Goal: Transaction & Acquisition: Book appointment/travel/reservation

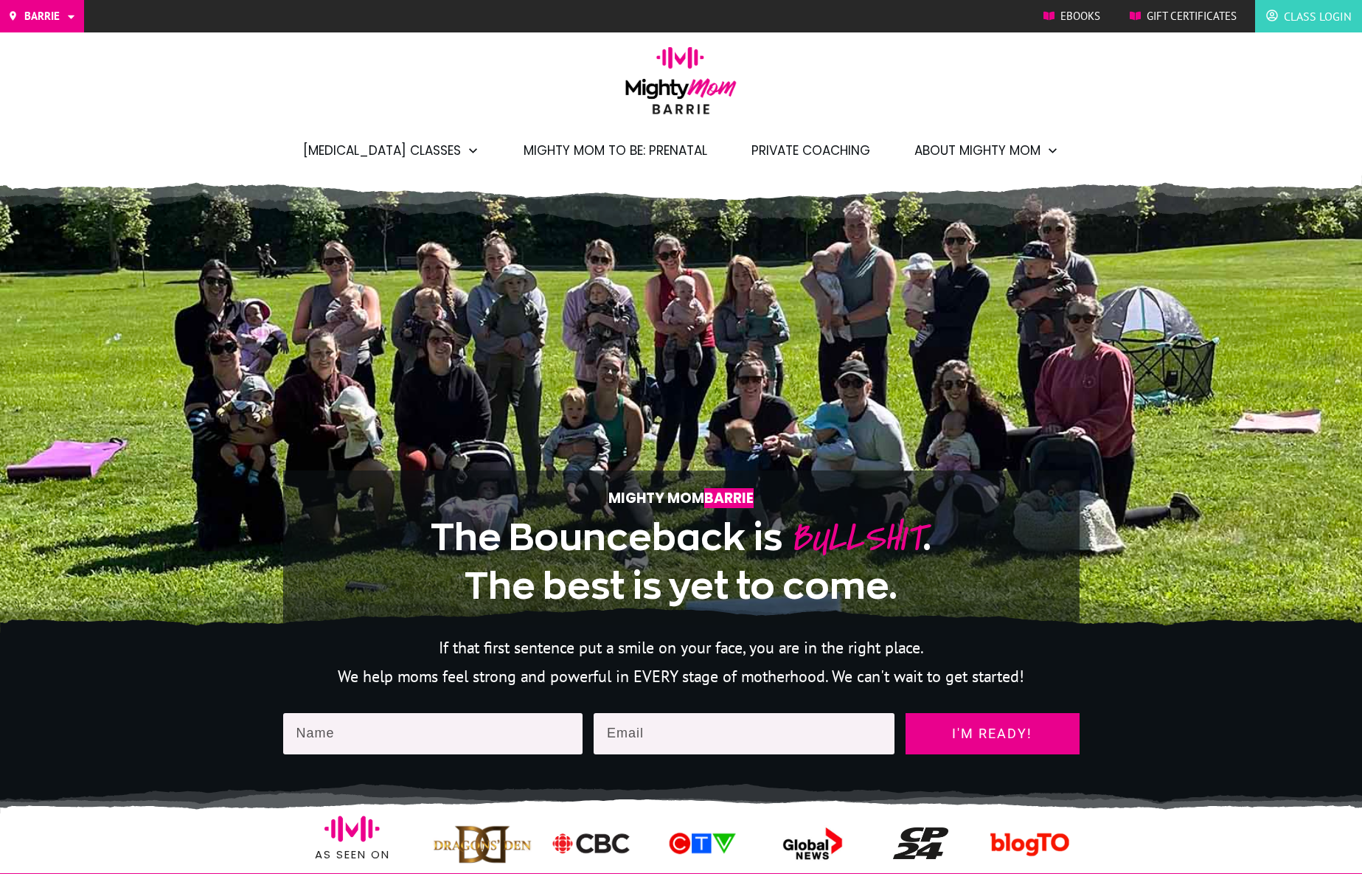
click at [101, 317] on div ".p177ae4464a0{opacity:0.15;}.p177ae4464a4{opacity:0.2;} .p177ae448d4a{opacity:0…" at bounding box center [681, 404] width 1362 height 457
click at [101, 315] on div ".p177ae4464a0{opacity:0.15;}.p177ae4464a4{opacity:0.2;} .p177ae448d4a{opacity:0…" at bounding box center [681, 404] width 1362 height 457
click at [111, 167] on ul "Postpartum Classes Demo Classes Full Package Sessions Drop-In Classes Build You…" at bounding box center [681, 150] width 1362 height 35
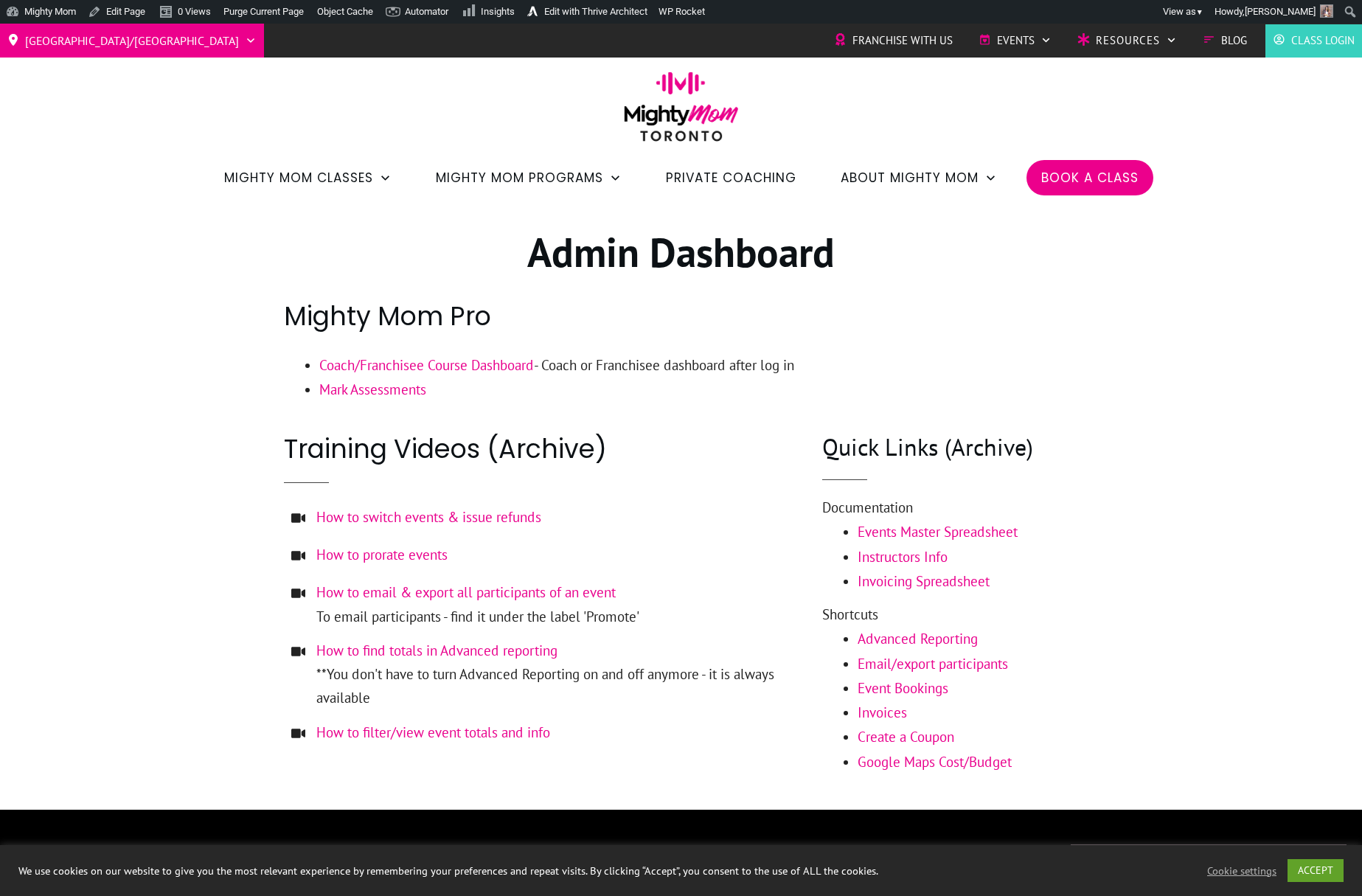
click at [115, 151] on div "Toronto/GTA Barrie Etobicoke North York West Franchise with Us Events Charity S…" at bounding box center [681, 113] width 1362 height 179
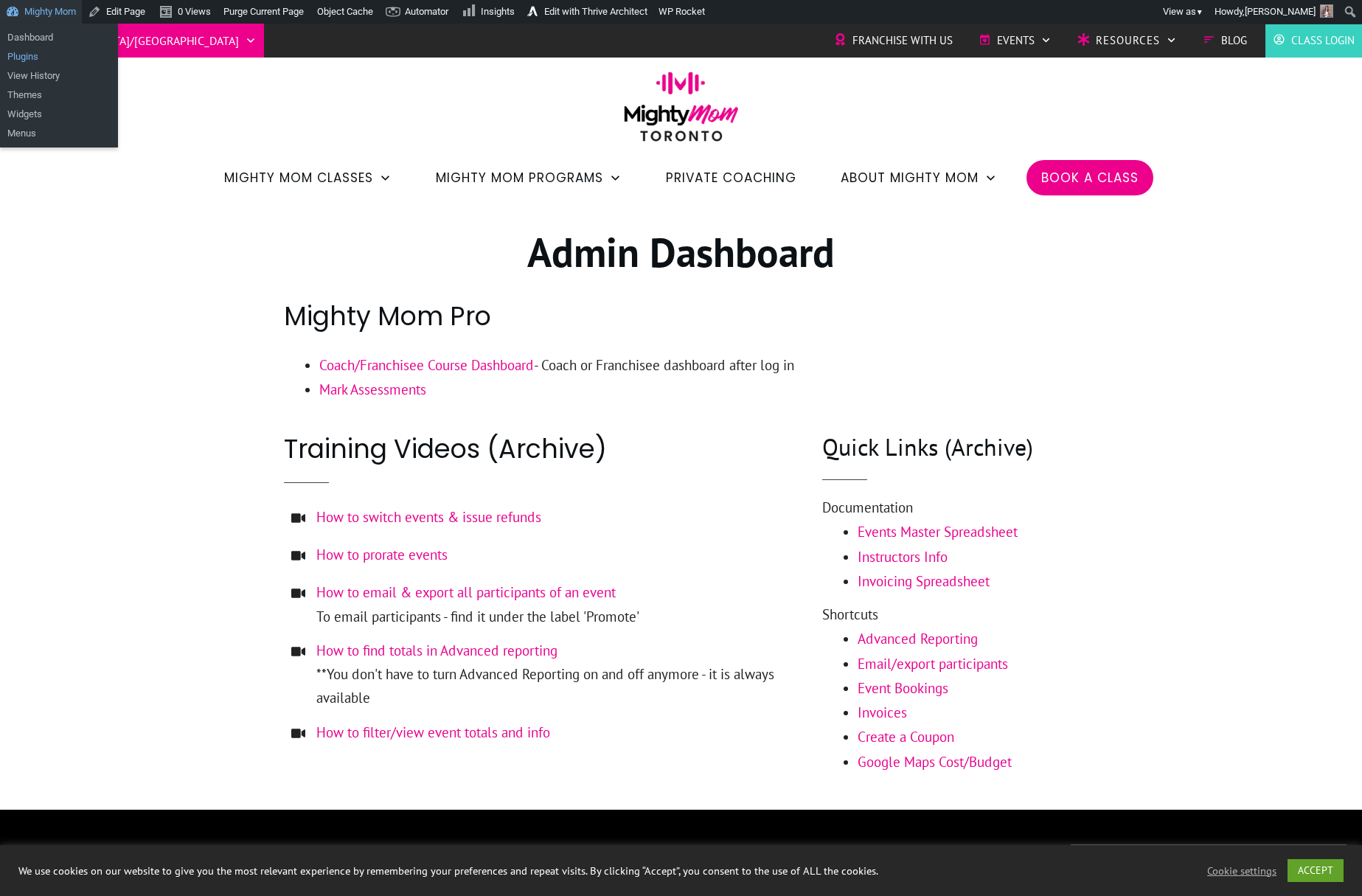
click at [55, 52] on link "Plugins" at bounding box center [59, 57] width 118 height 19
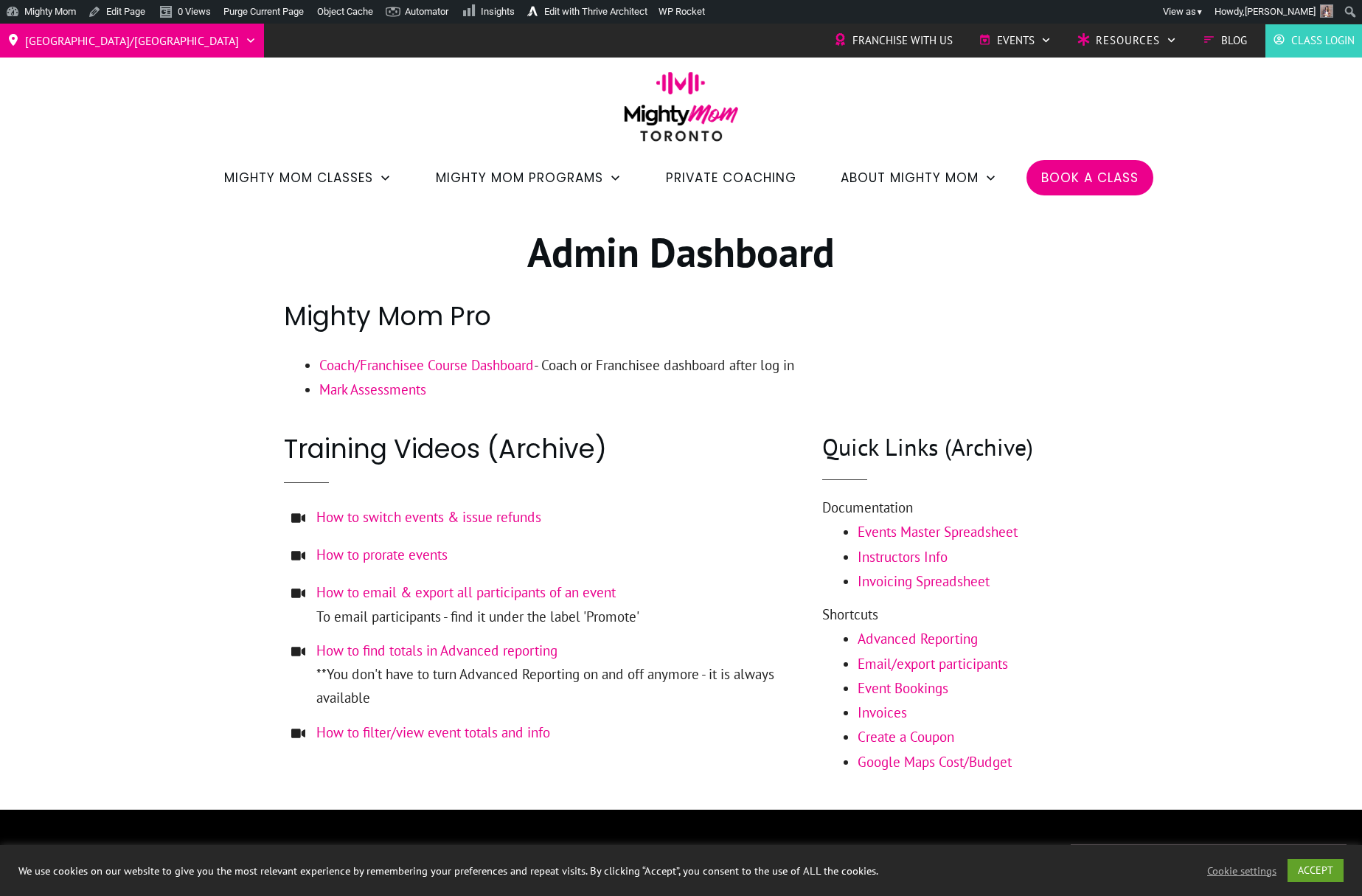
click at [1058, 182] on span "Book a Class" at bounding box center [1090, 177] width 98 height 25
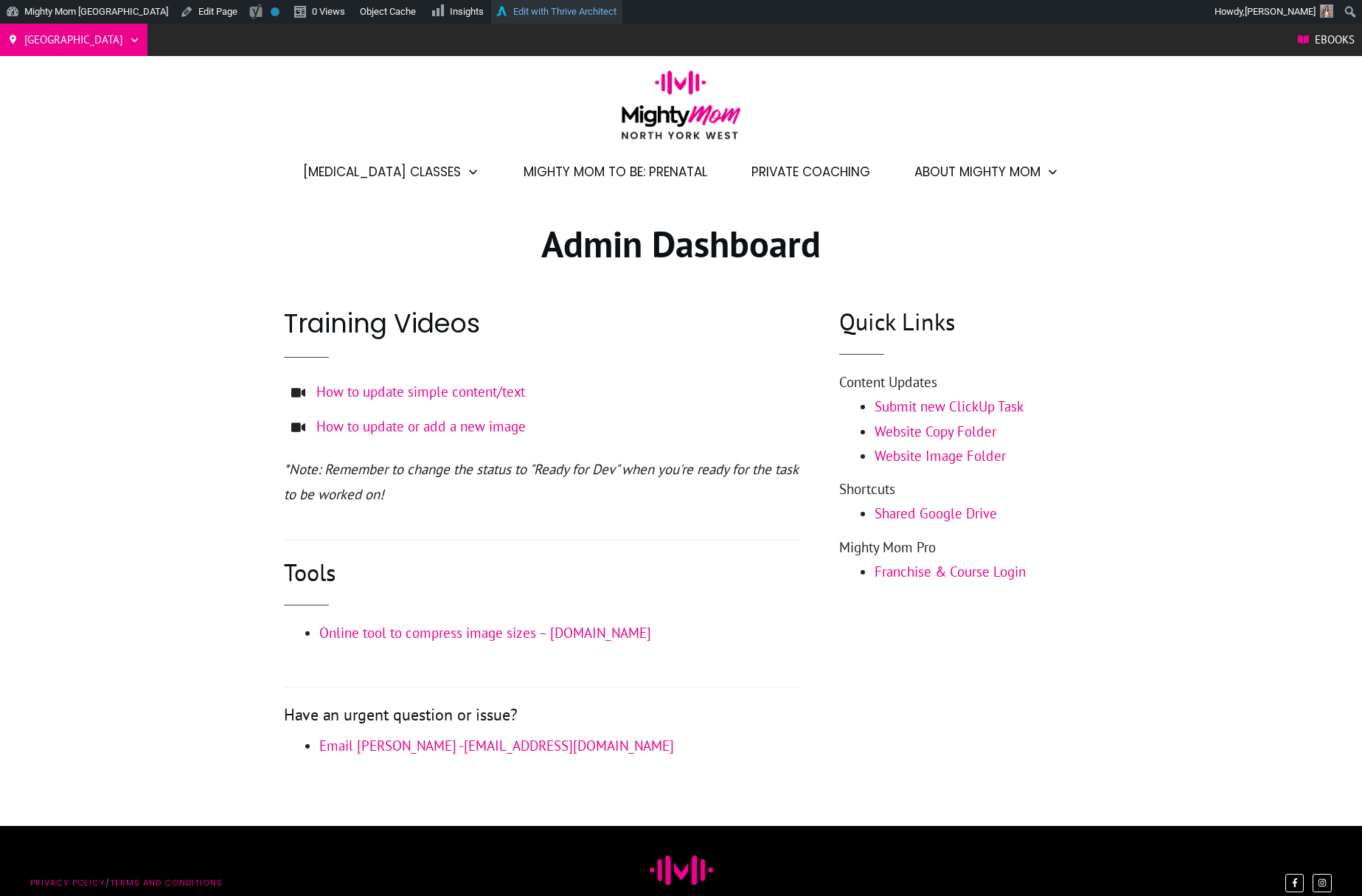
click at [547, 11] on link "Edit with Thrive Architect" at bounding box center [557, 11] width 131 height 24
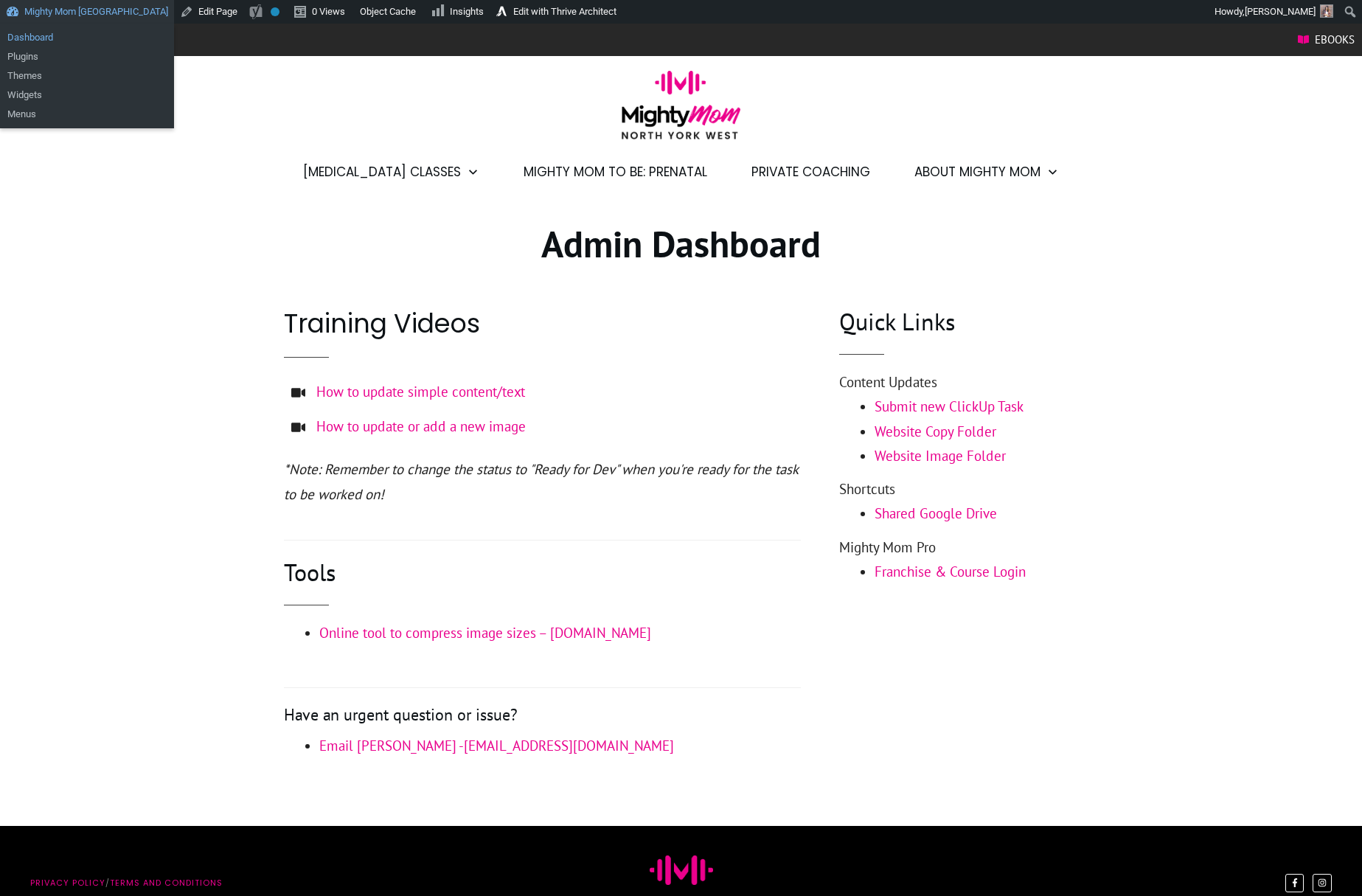
click at [46, 42] on link "Dashboard" at bounding box center [87, 38] width 175 height 19
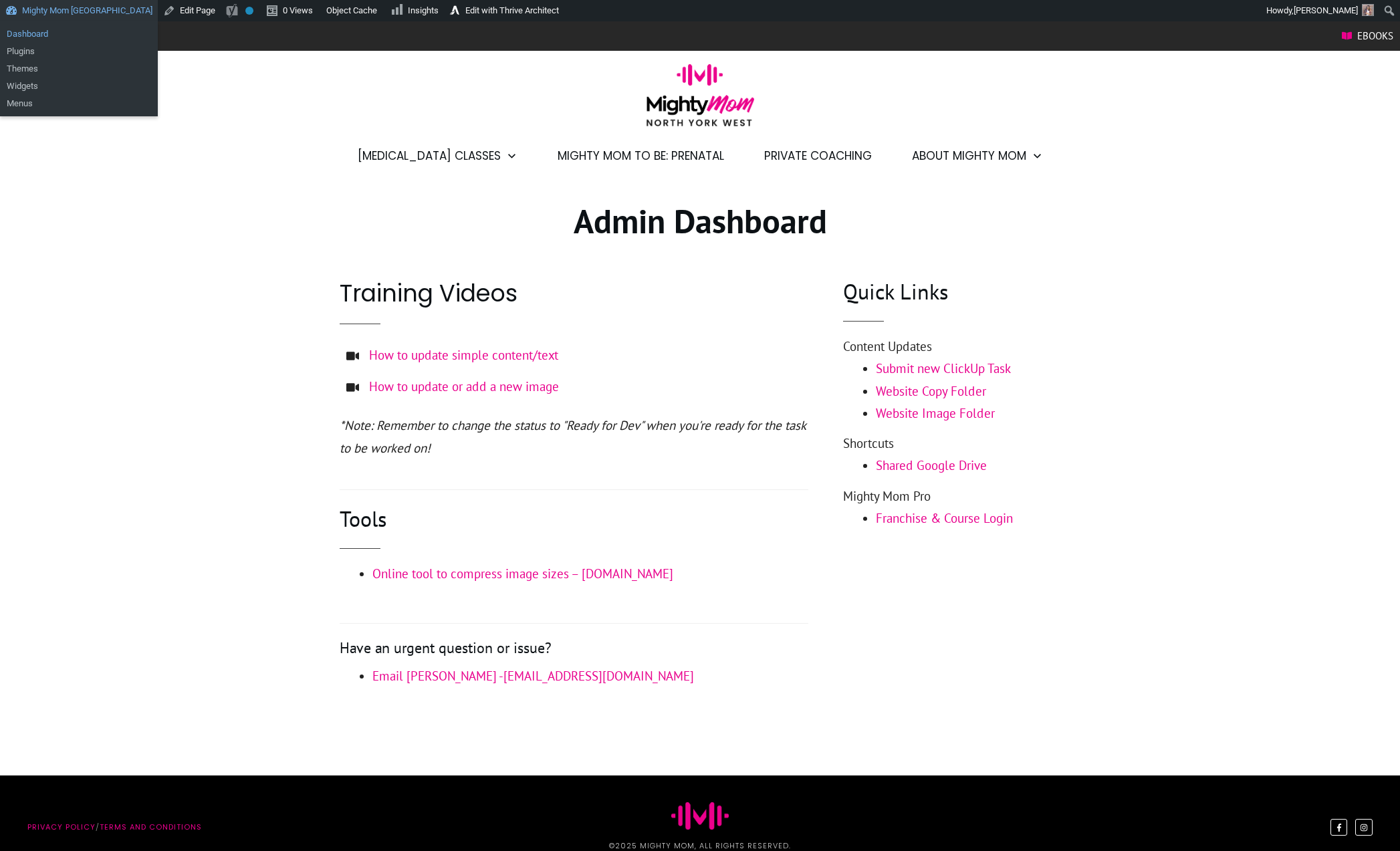
click at [37, 38] on link "Dashboard" at bounding box center [79, 34] width 158 height 17
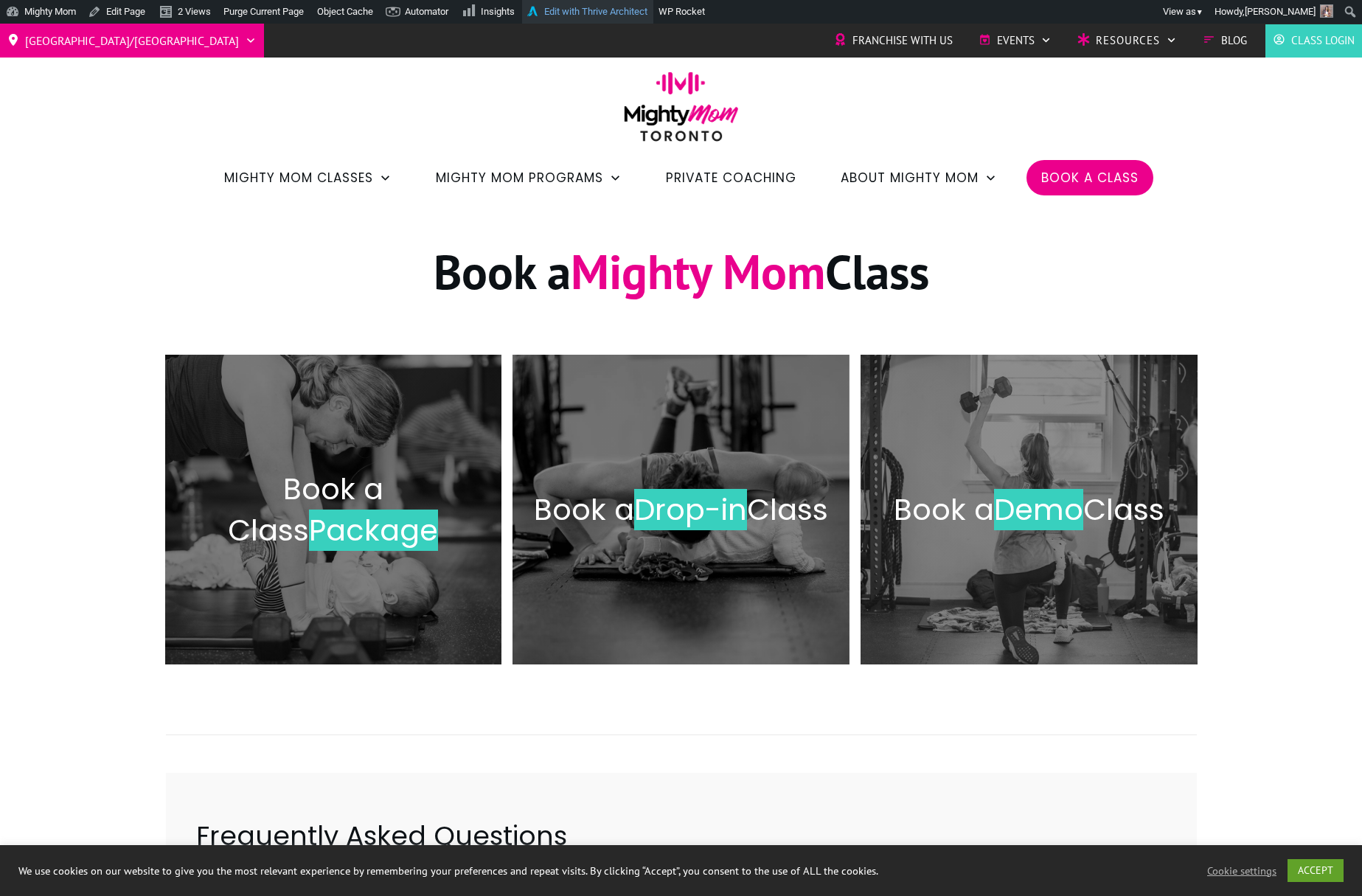
click at [604, 11] on link "Edit with Thrive Architect" at bounding box center [588, 11] width 131 height 24
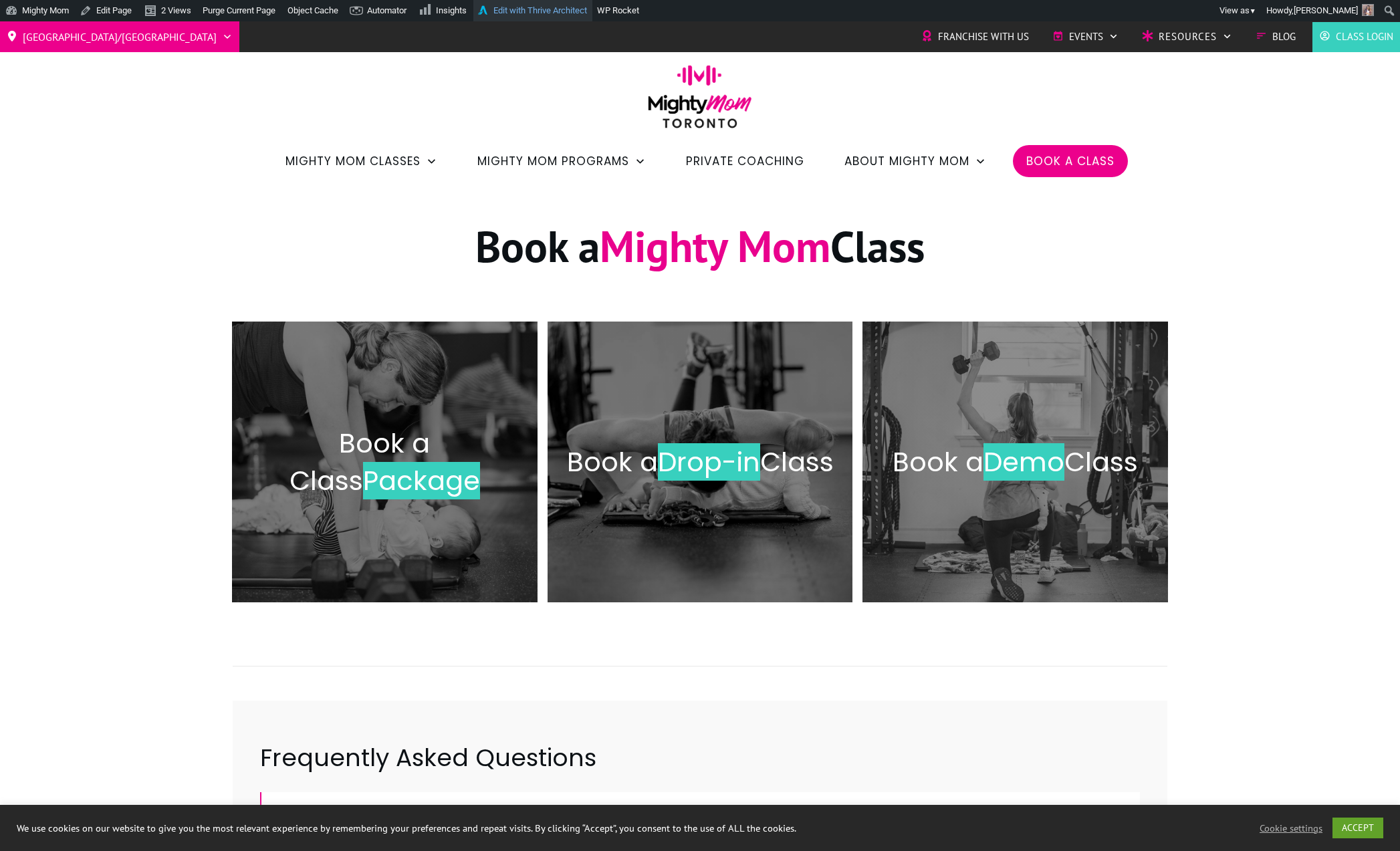
click at [555, 12] on link "Edit with Thrive Architect" at bounding box center [533, 10] width 119 height 21
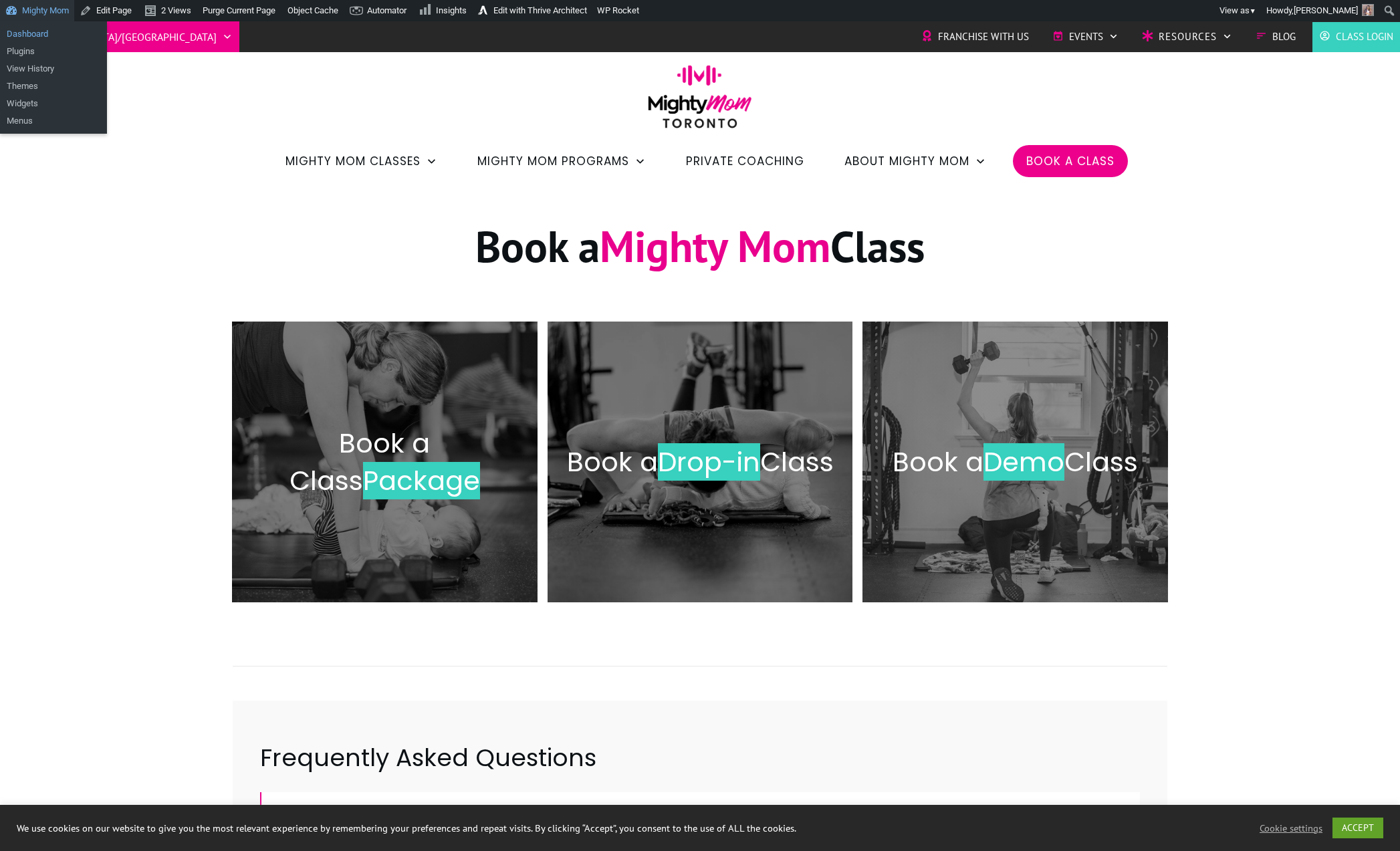
click at [44, 34] on link "Dashboard" at bounding box center [53, 34] width 107 height 17
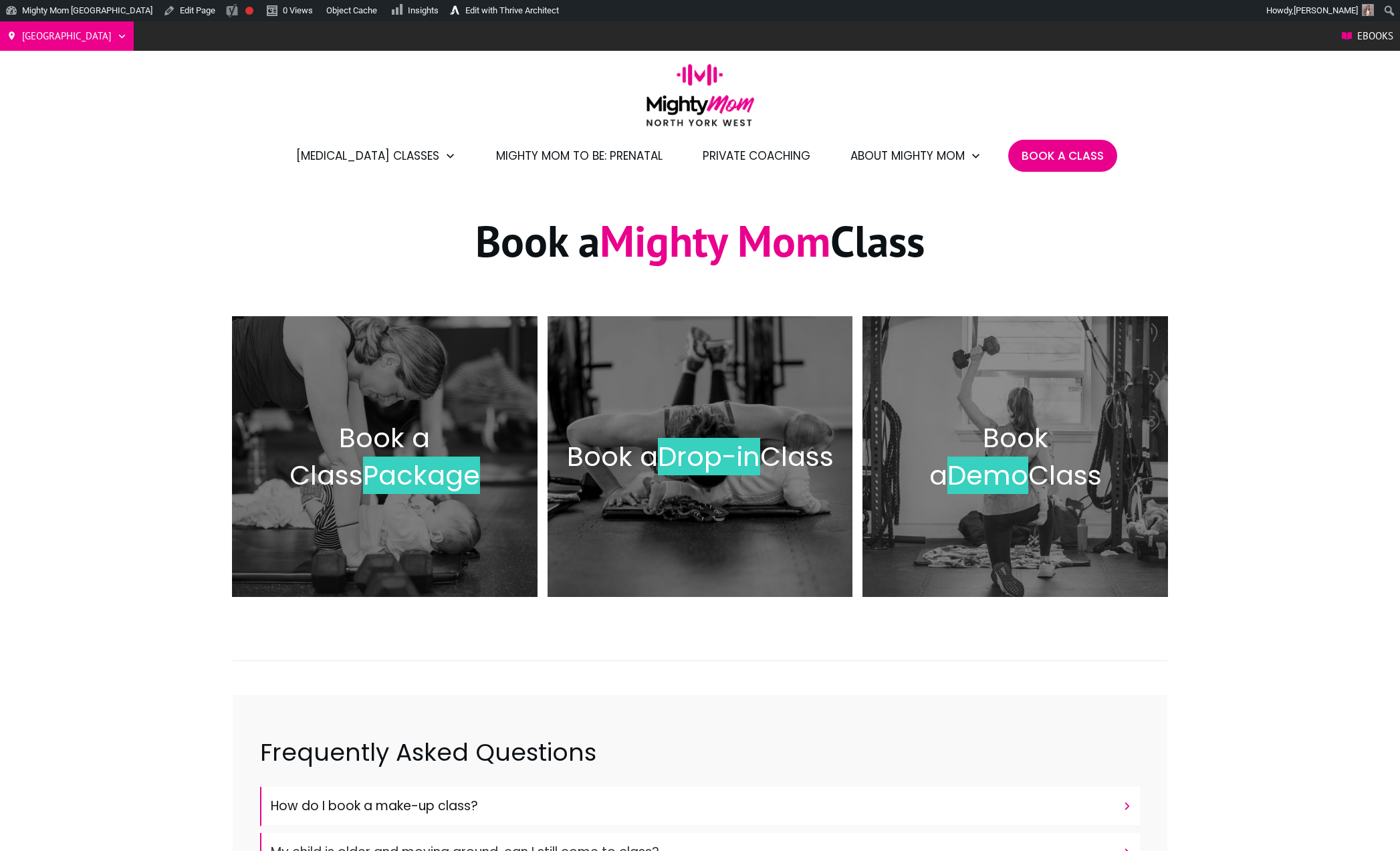
click at [723, 92] on img at bounding box center [700, 95] width 107 height 62
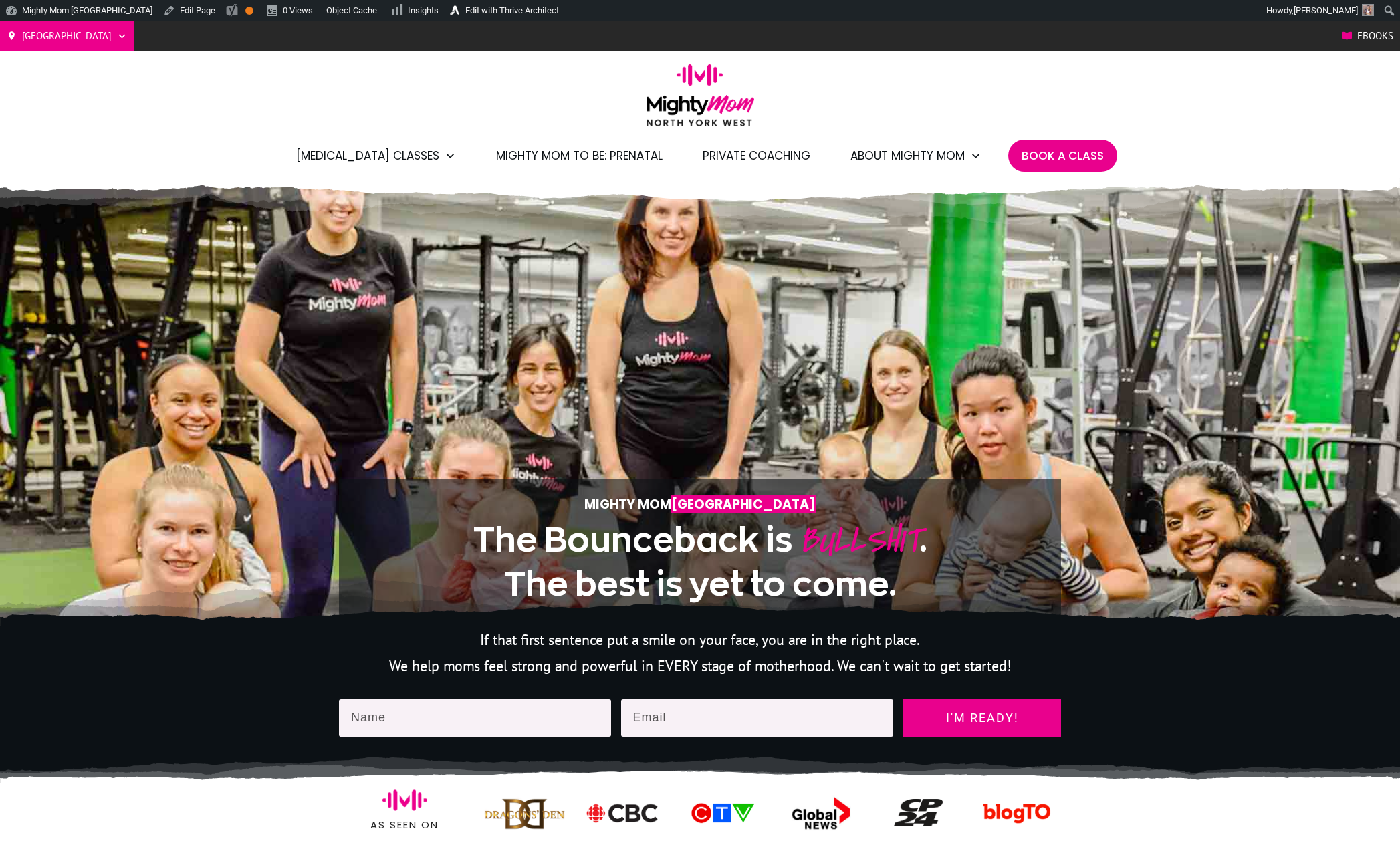
click at [1074, 140] on li "Book A Class" at bounding box center [1063, 156] width 109 height 32
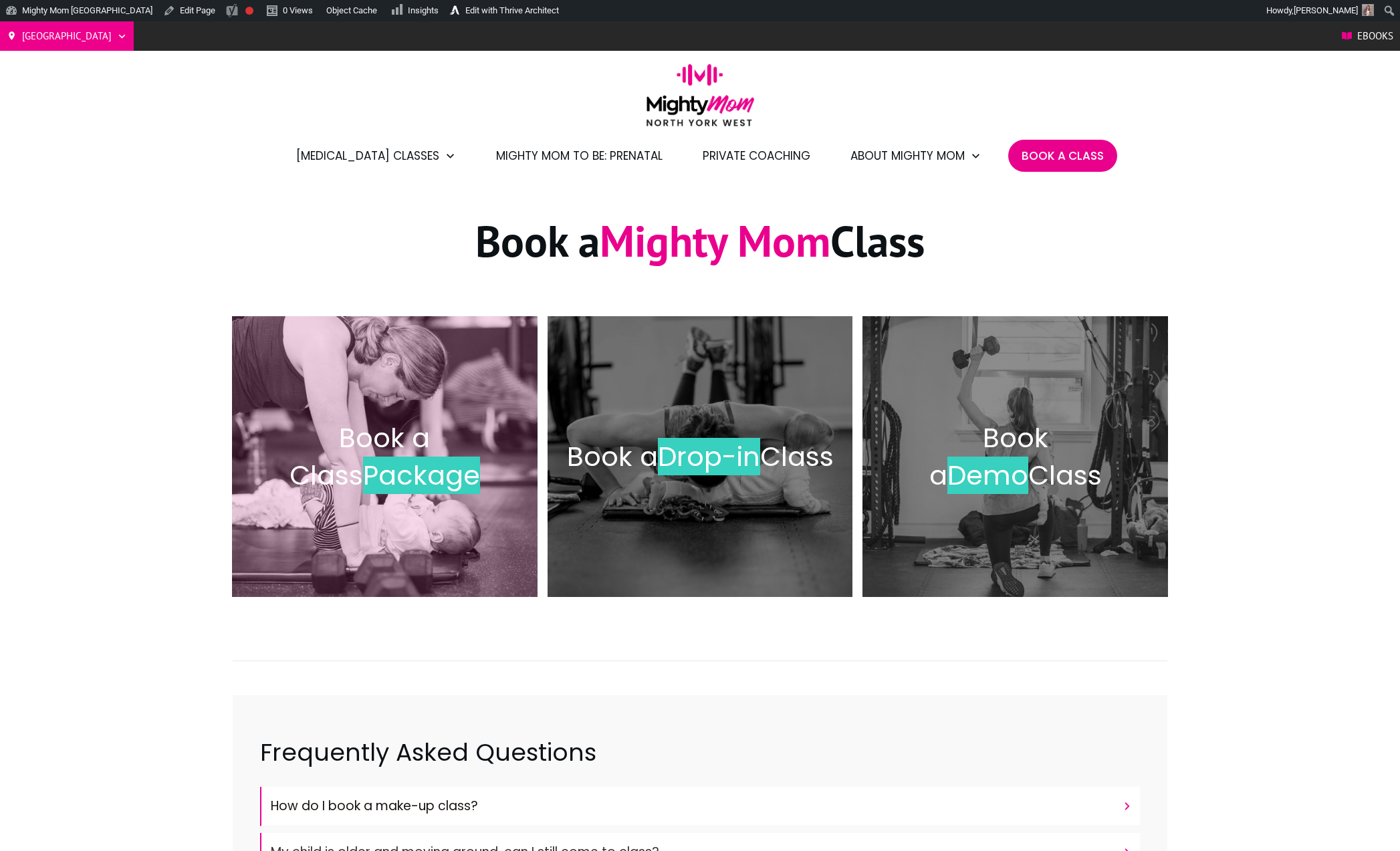
click at [399, 401] on div "Book a Class Package" at bounding box center [384, 456] width 279 height 254
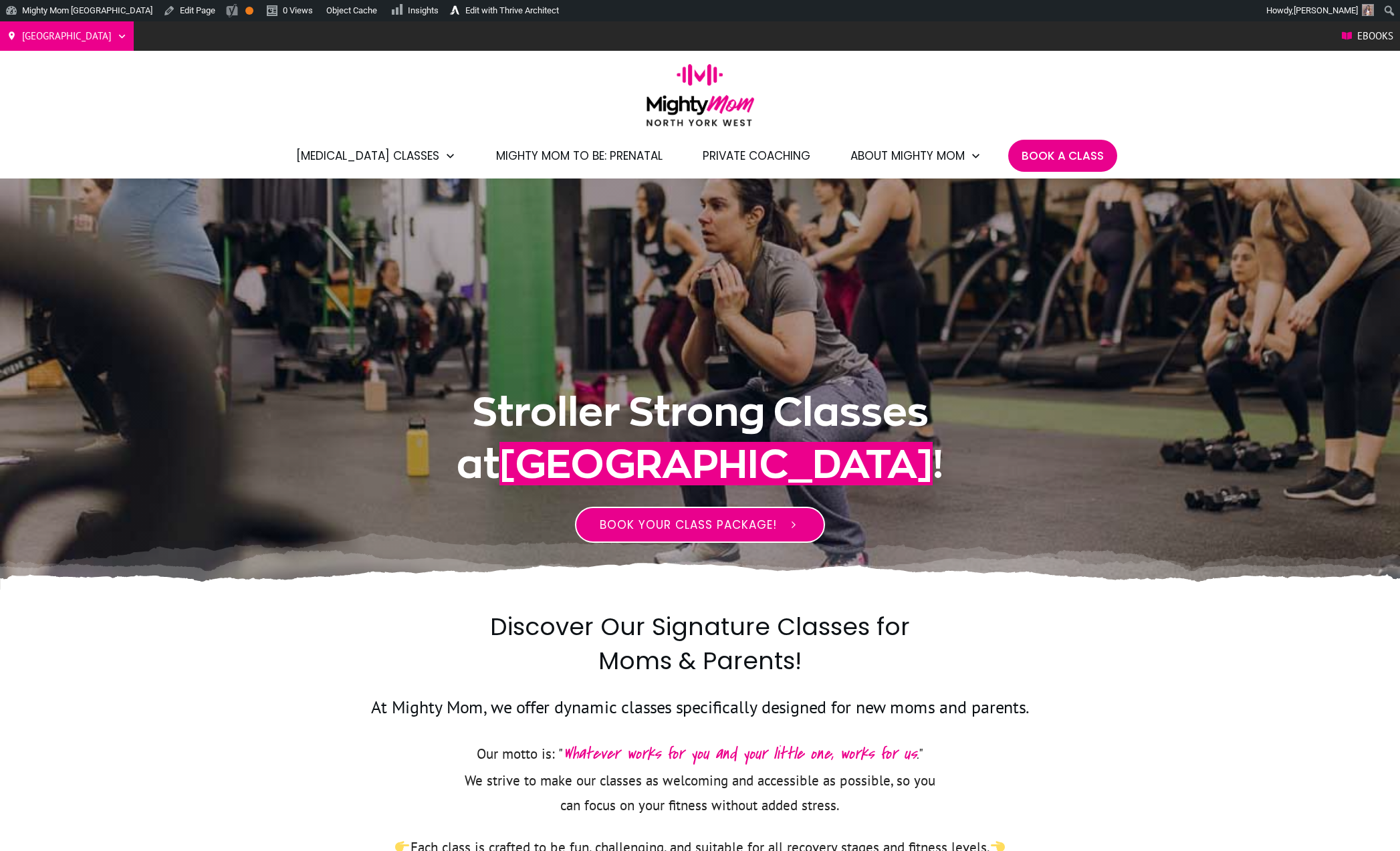
click at [696, 521] on span "BOOK YOUR CLASS PACKAGE!" at bounding box center [688, 524] width 177 height 16
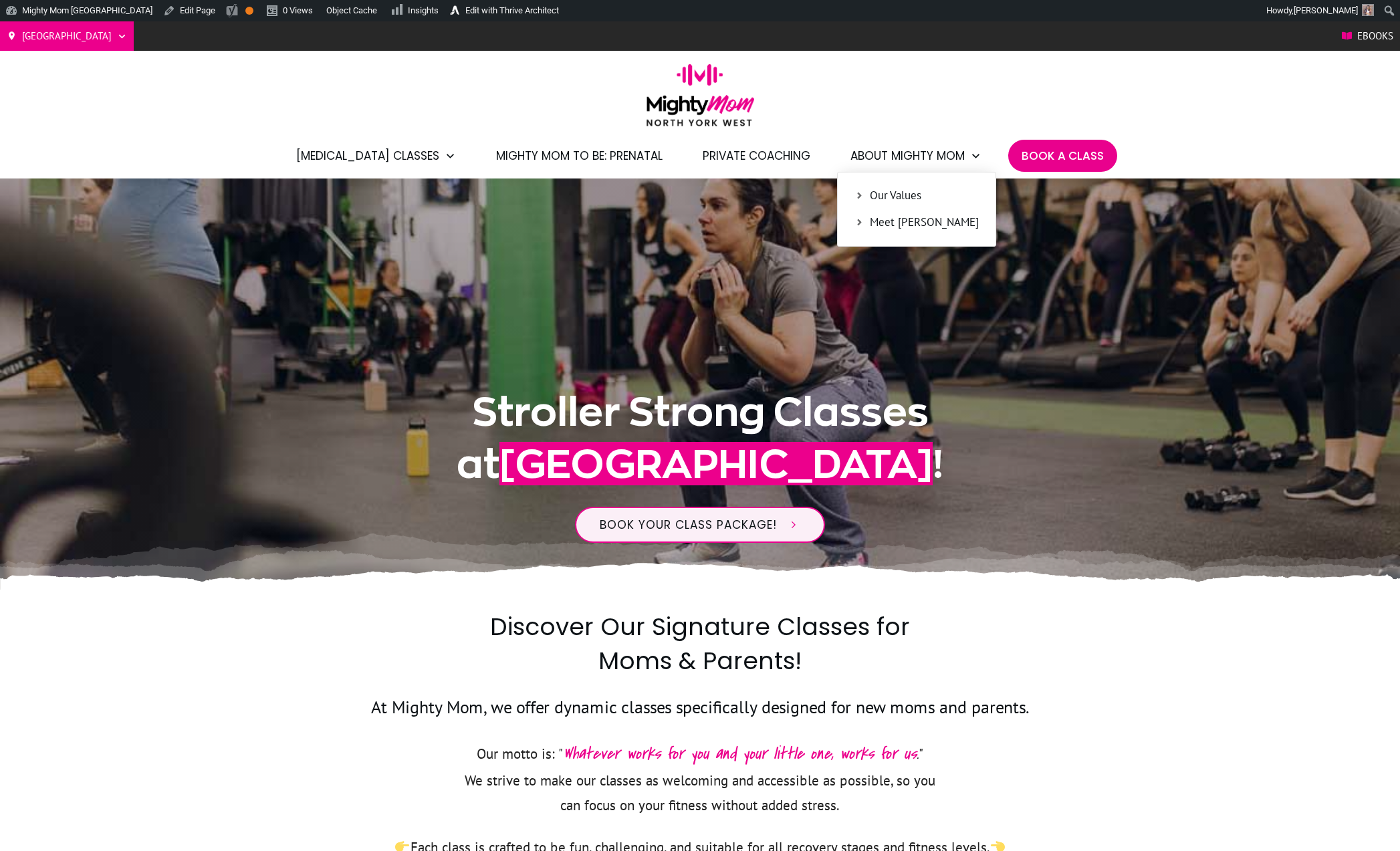
click at [887, 192] on span "Our Values" at bounding box center [924, 196] width 109 height 17
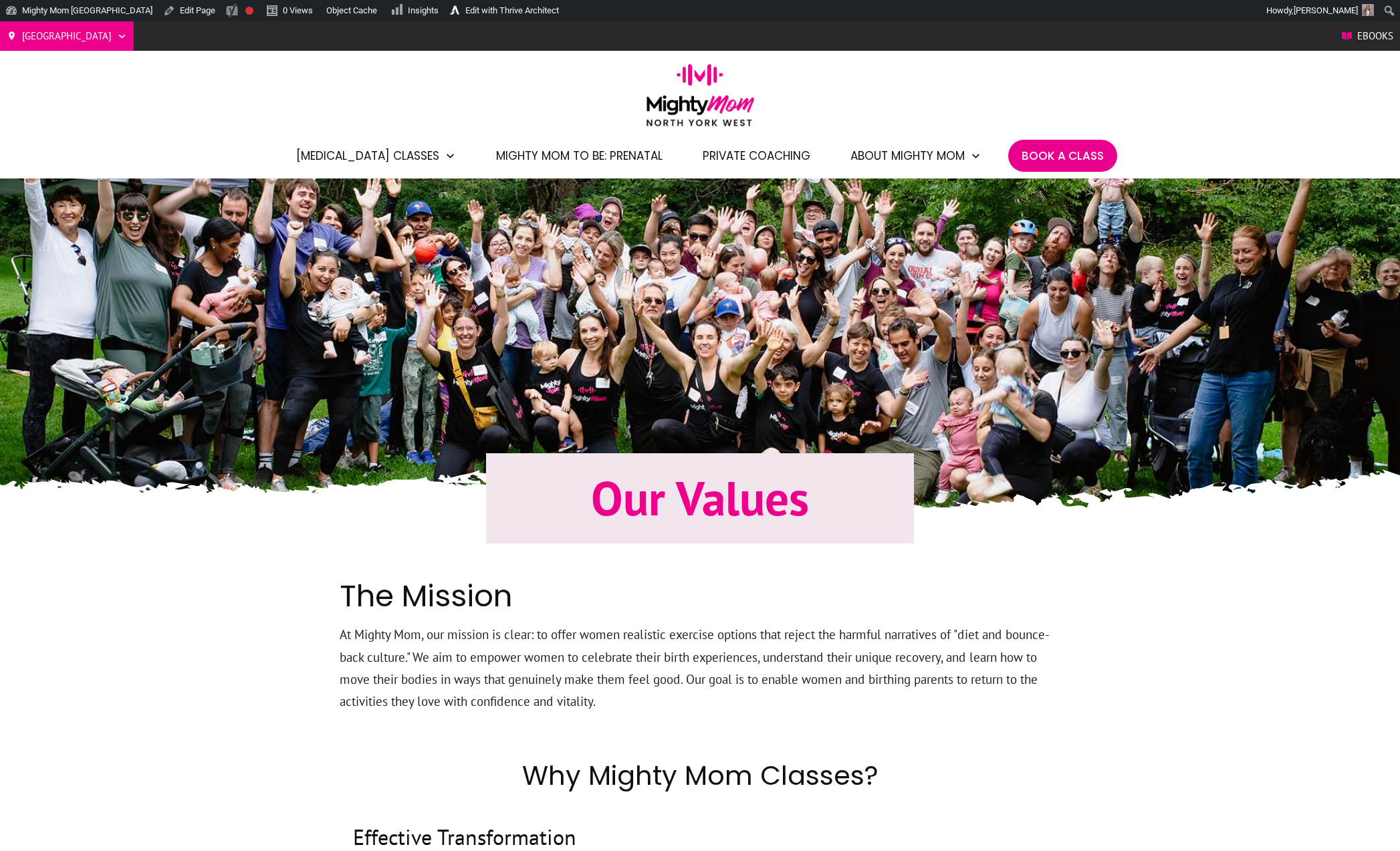
click at [576, 308] on div at bounding box center [700, 349] width 722 height 315
click at [1051, 152] on span "Book A Class" at bounding box center [1063, 156] width 83 height 22
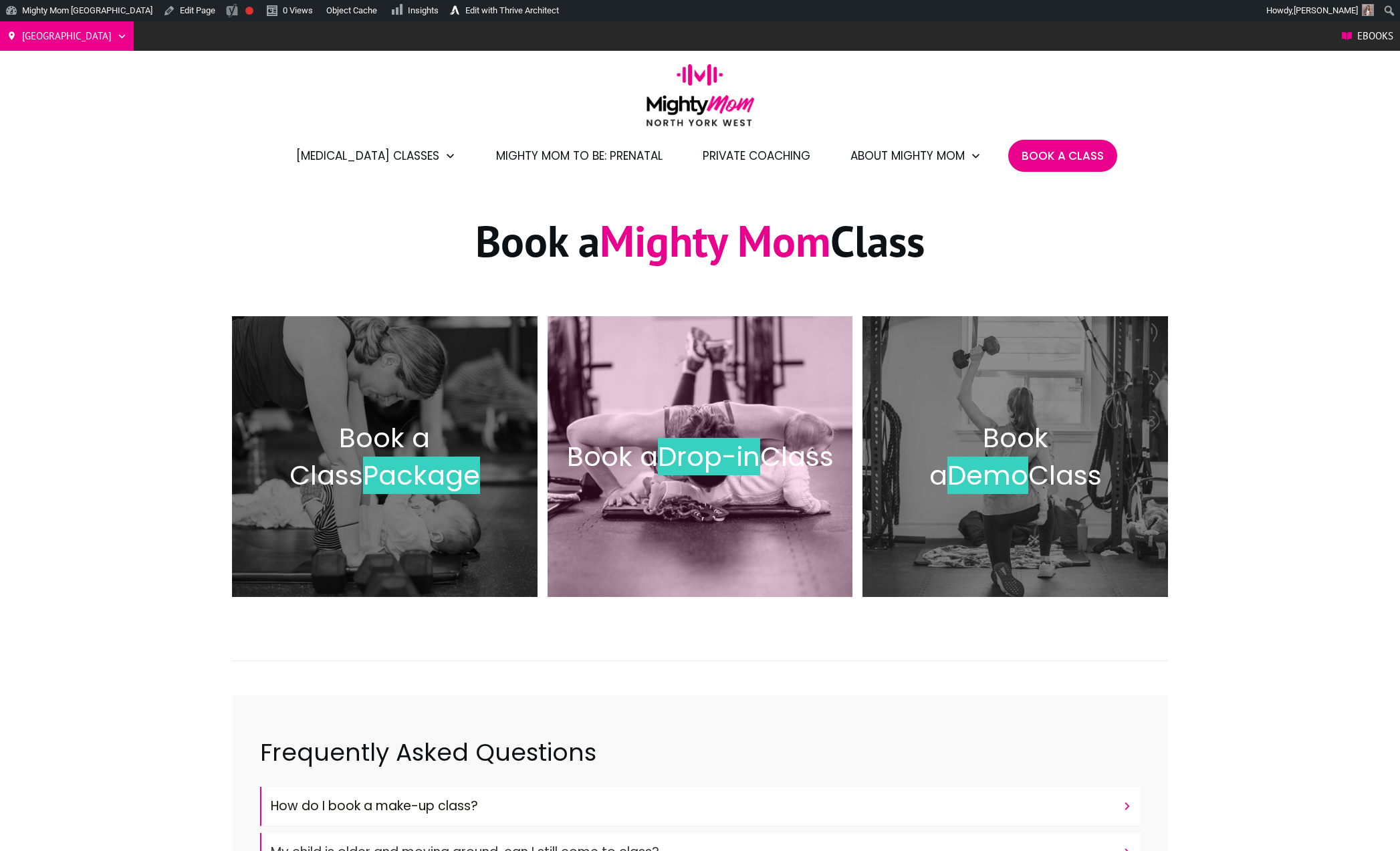
click at [765, 401] on div "Book a Drop-in Class" at bounding box center [700, 456] width 279 height 254
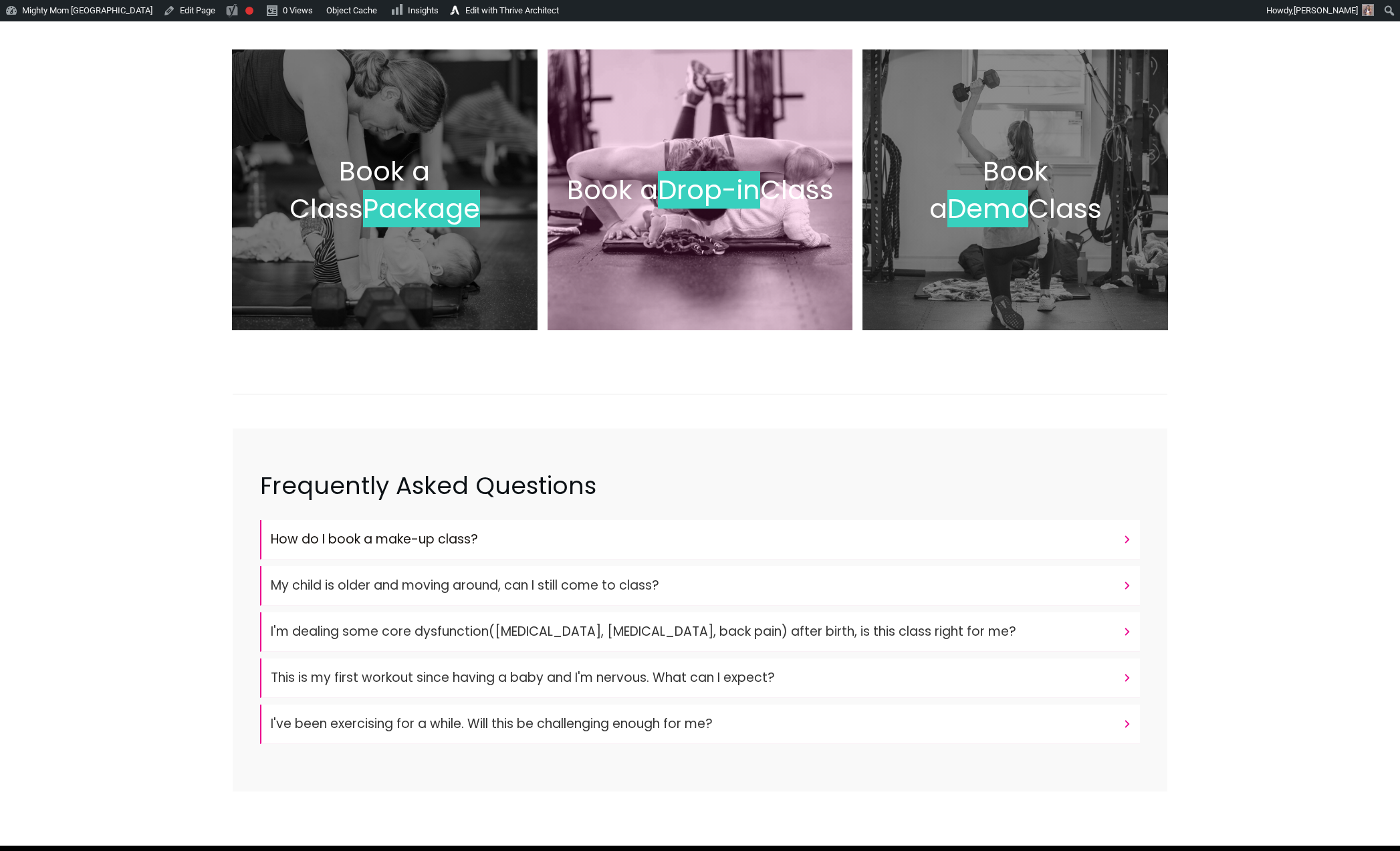
scroll to position [290, 0]
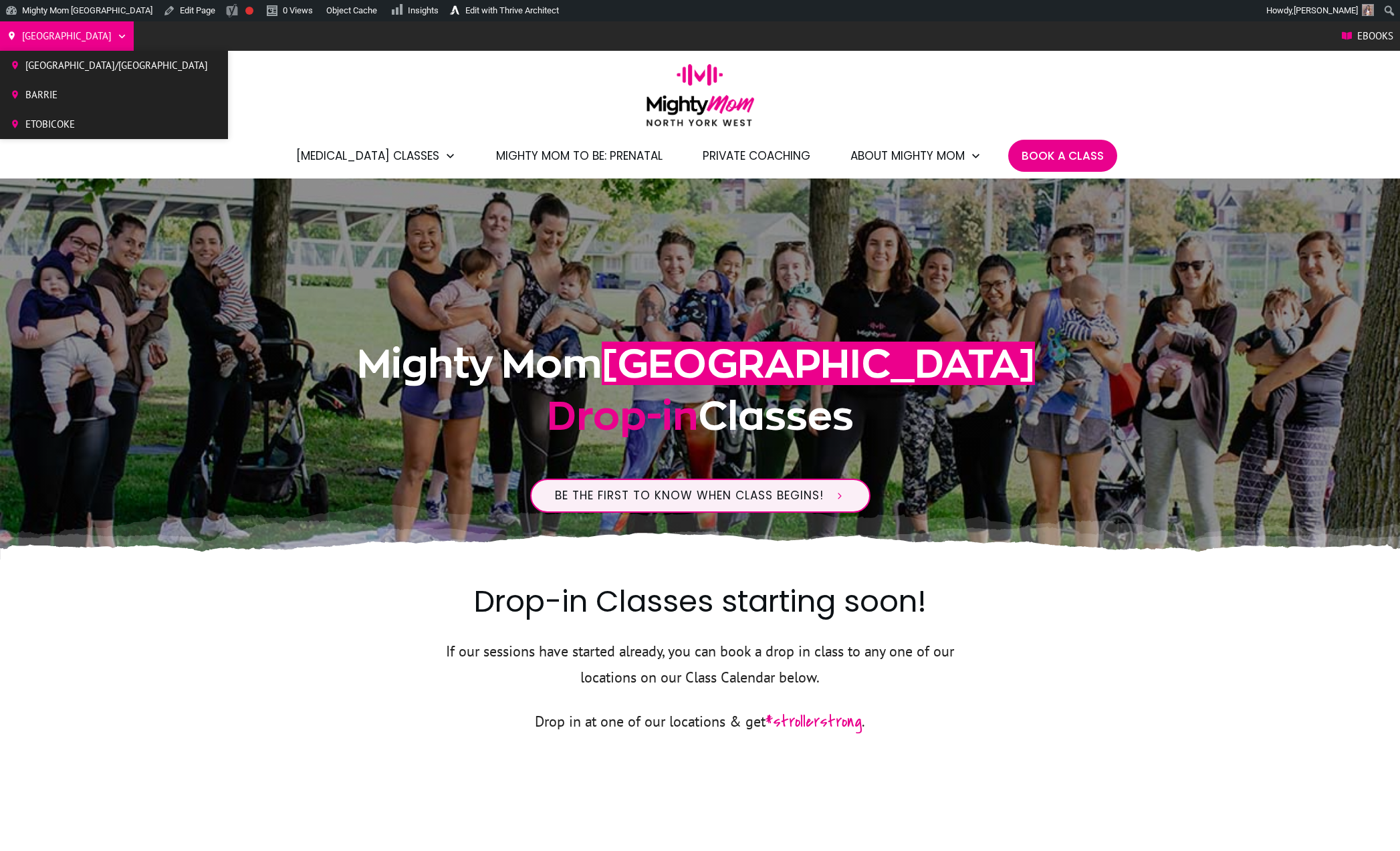
click at [55, 121] on span "Etobicoke" at bounding box center [117, 124] width 182 height 20
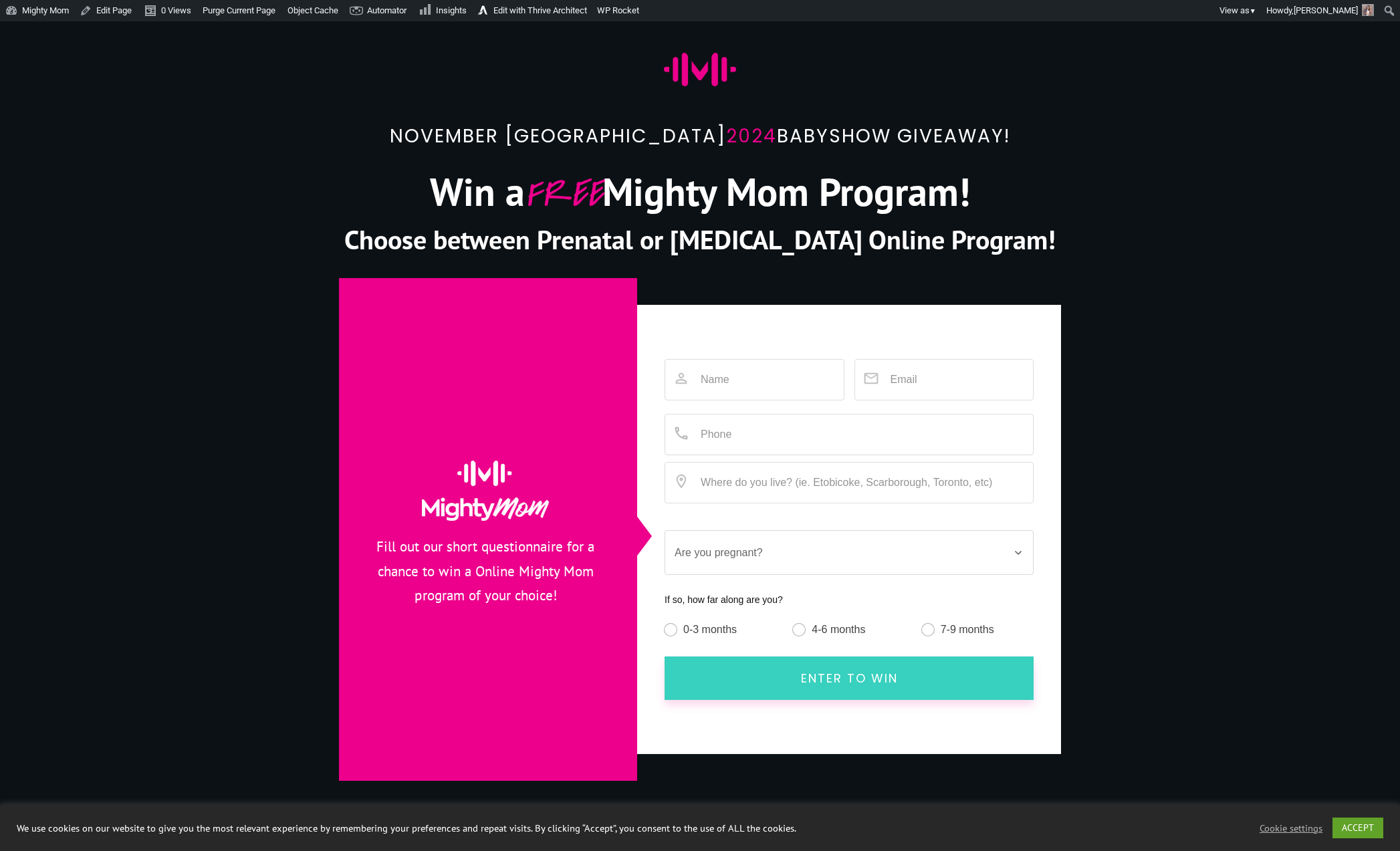
click at [215, 89] on div at bounding box center [700, 467] width 1400 height 891
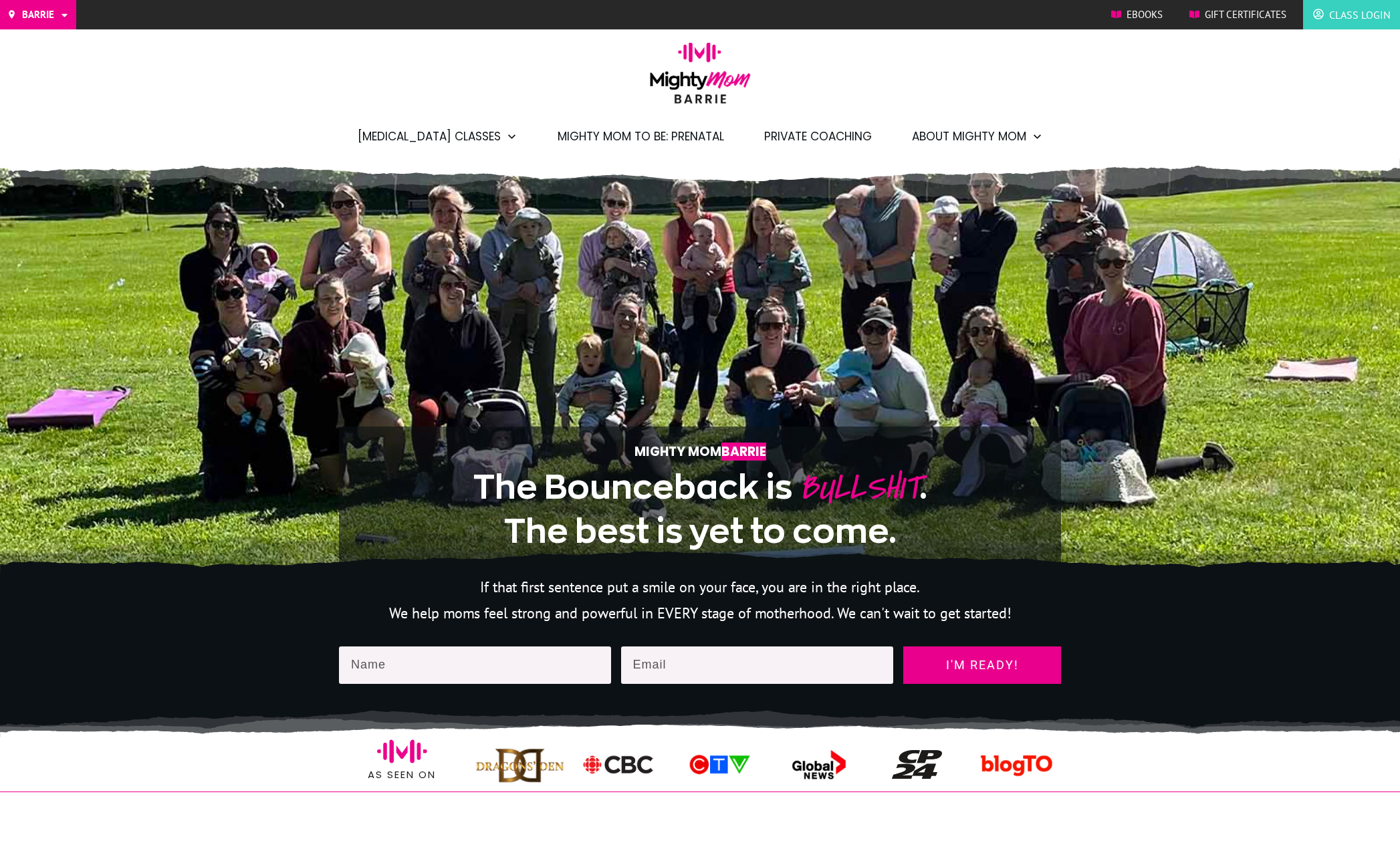
click at [431, 308] on div "Mighty Mom Barrie The Bounceback is BULLSHIT . The best is yet to come." at bounding box center [700, 379] width 722 height 374
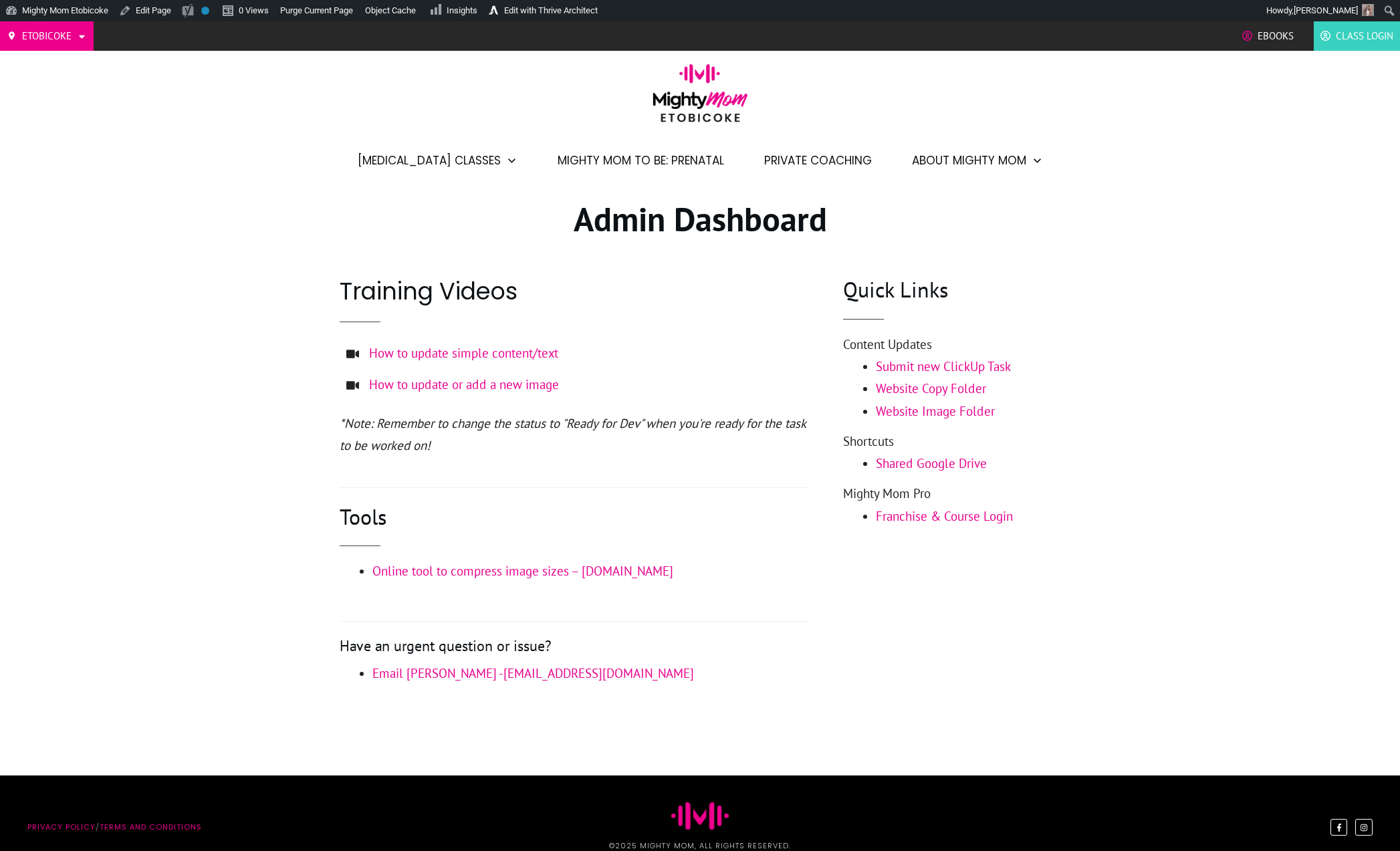
click at [182, 131] on div "Etobicoke [GEOGRAPHIC_DATA]/[GEOGRAPHIC_DATA] Barrie [GEOGRAPHIC_DATA] West Ebo…" at bounding box center [700, 99] width 1400 height 155
